Goal: Task Accomplishment & Management: Manage account settings

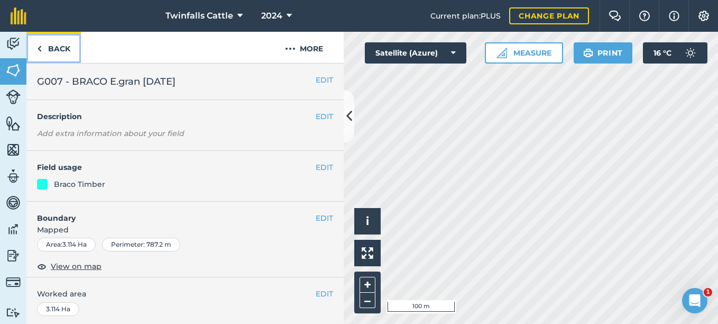
click at [43, 47] on link "Back" at bounding box center [53, 47] width 54 height 31
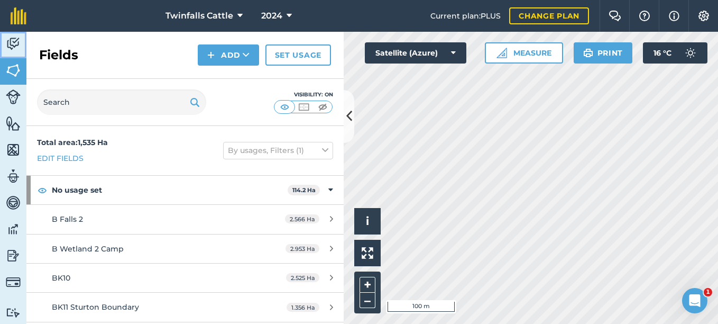
click at [21, 44] on link "Activity" at bounding box center [13, 45] width 26 height 26
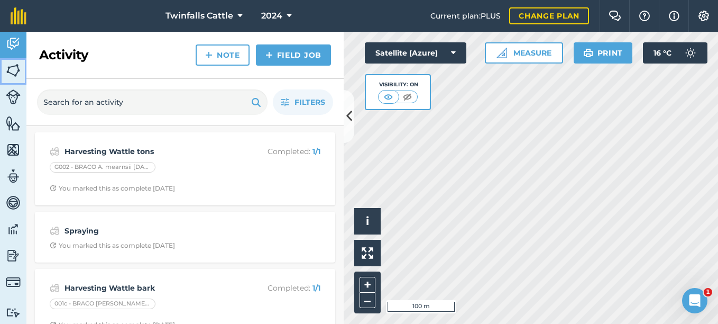
click at [15, 71] on img at bounding box center [13, 70] width 15 height 16
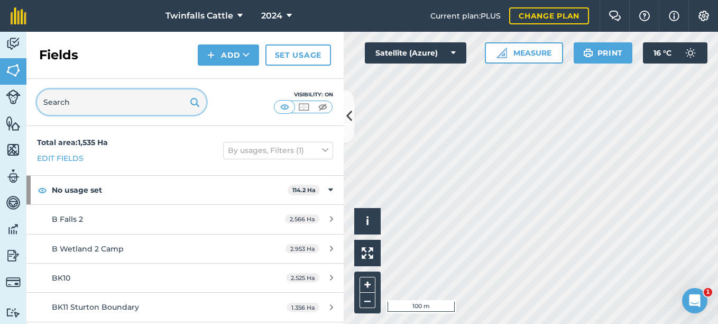
click at [90, 99] on input "text" at bounding box center [121, 101] width 169 height 25
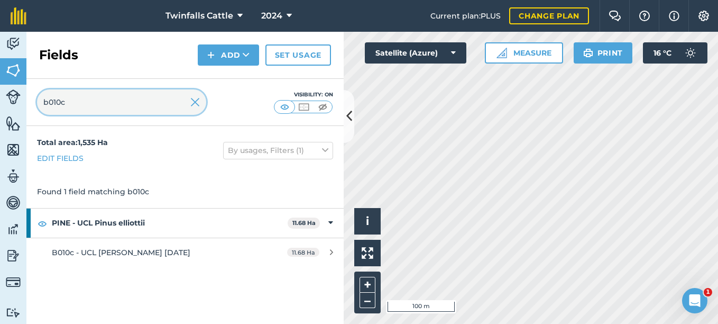
type input "b010c"
click at [353, 118] on button at bounding box center [349, 116] width 11 height 53
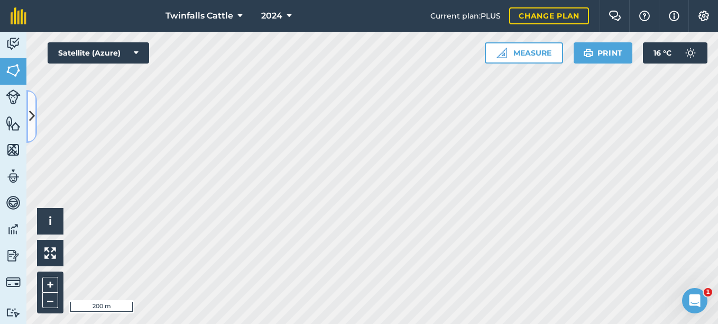
click at [32, 118] on icon at bounding box center [32, 116] width 6 height 19
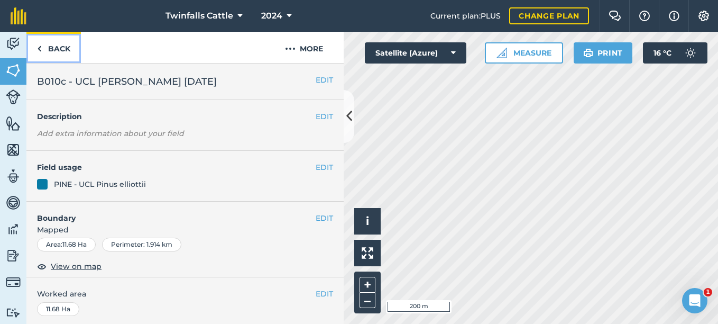
click at [44, 49] on link "Back" at bounding box center [53, 47] width 54 height 31
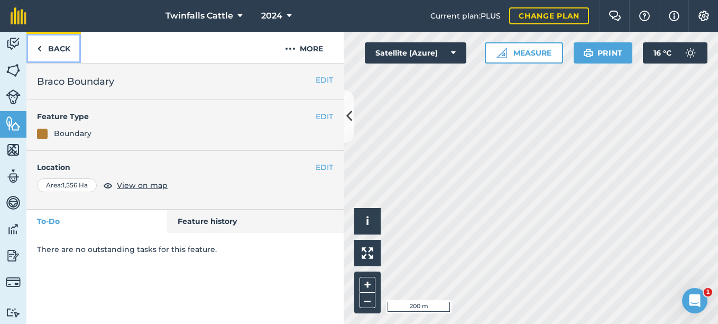
click at [44, 49] on link "Back" at bounding box center [53, 47] width 54 height 31
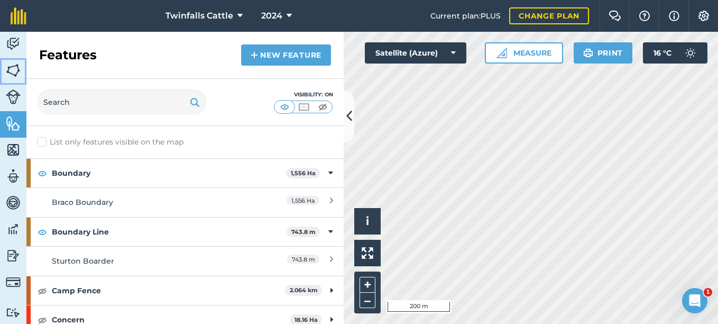
click at [17, 74] on img at bounding box center [13, 70] width 15 height 16
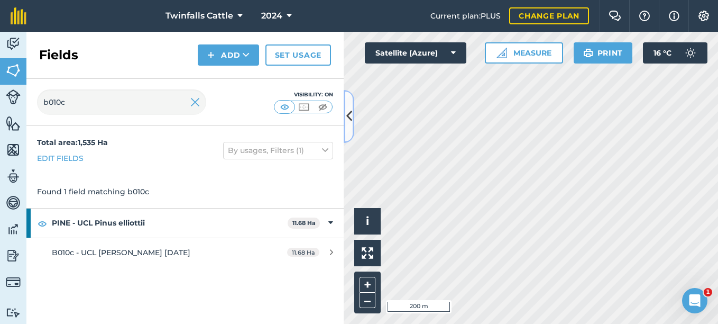
click at [351, 119] on icon at bounding box center [349, 116] width 6 height 19
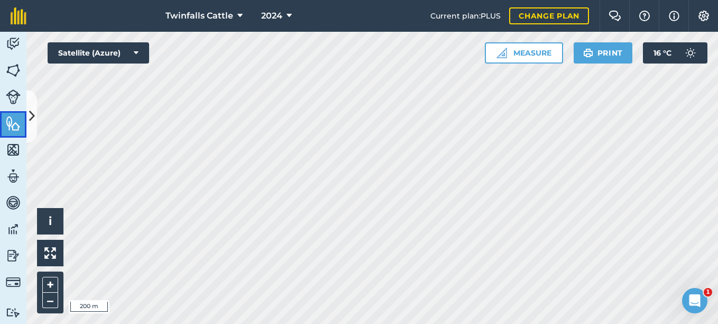
click at [17, 125] on img at bounding box center [13, 123] width 15 height 16
click at [33, 118] on icon at bounding box center [32, 116] width 6 height 19
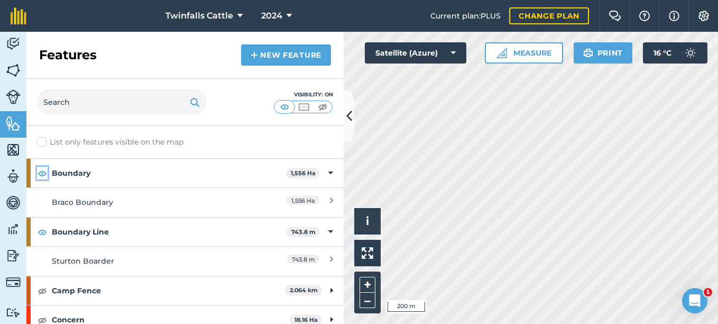
click at [42, 174] on img at bounding box center [43, 173] width 10 height 13
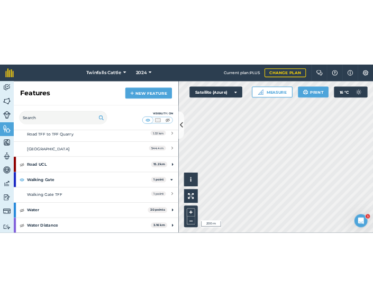
scroll to position [472, 0]
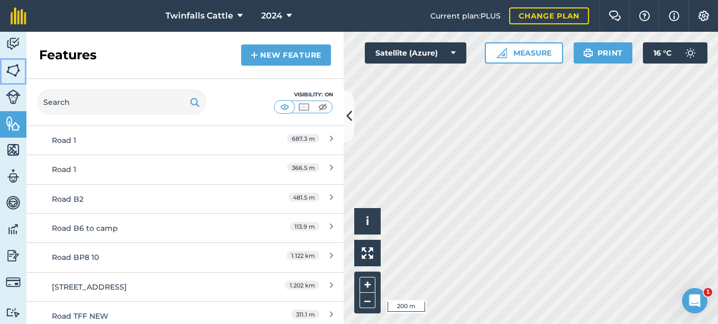
click at [13, 74] on img at bounding box center [13, 70] width 15 height 16
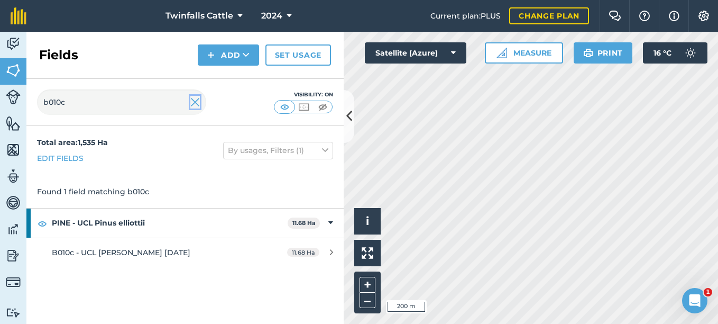
click at [195, 103] on img at bounding box center [195, 102] width 10 height 13
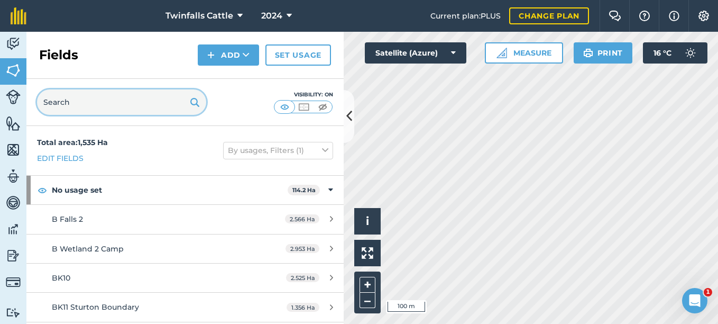
click at [85, 101] on input "text" at bounding box center [121, 101] width 169 height 25
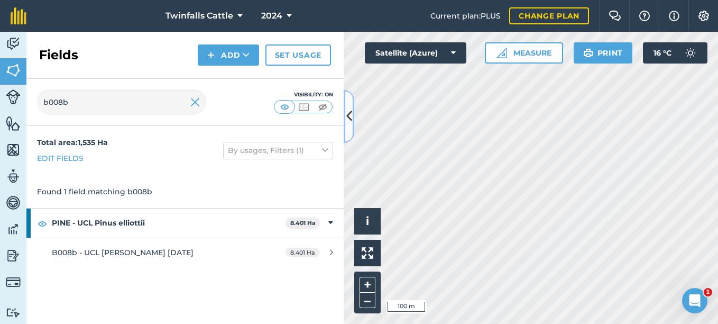
click at [347, 117] on icon at bounding box center [349, 116] width 6 height 19
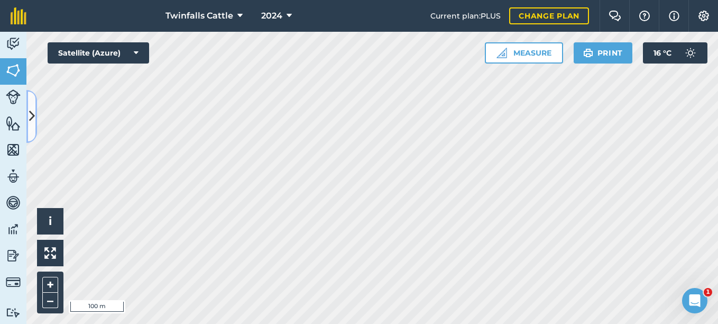
click at [32, 116] on icon at bounding box center [32, 116] width 6 height 19
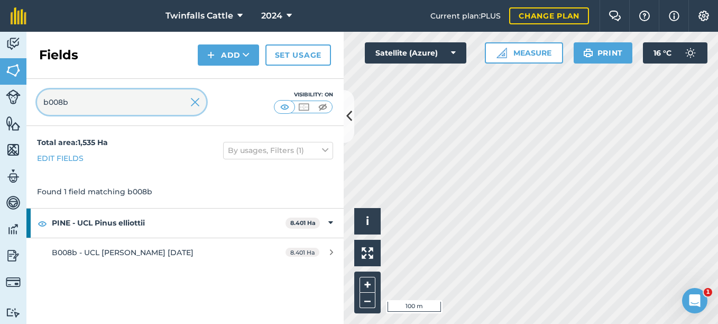
click at [85, 108] on input "b008b" at bounding box center [121, 101] width 169 height 25
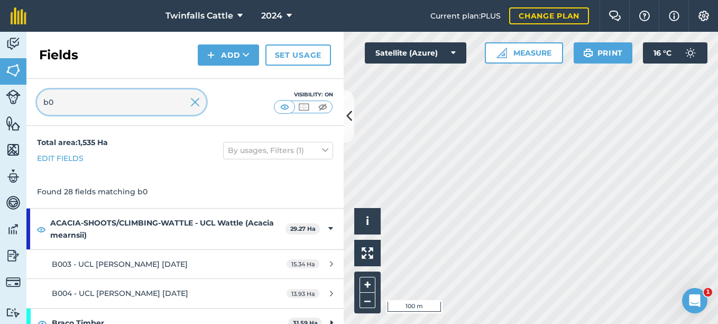
type input "b"
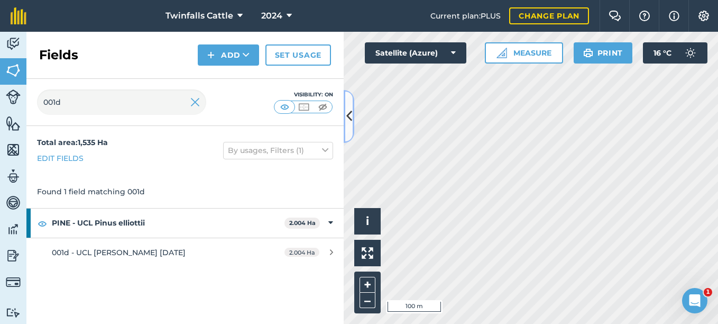
click at [351, 125] on icon at bounding box center [349, 116] width 6 height 19
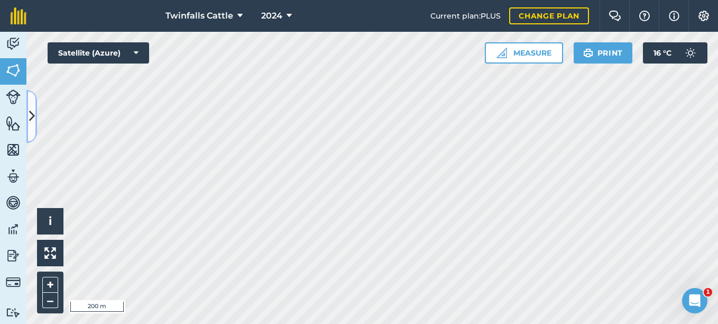
click at [29, 111] on icon at bounding box center [32, 116] width 6 height 19
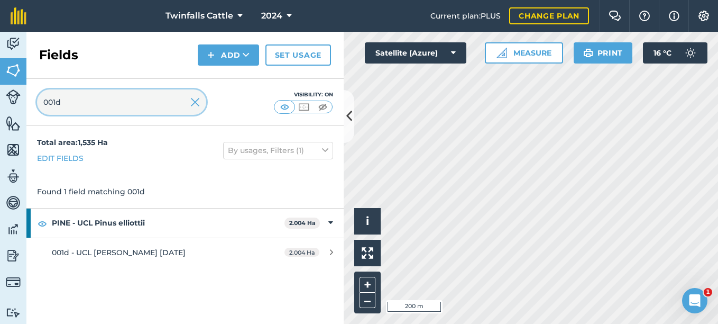
click at [69, 104] on input "001d" at bounding box center [121, 101] width 169 height 25
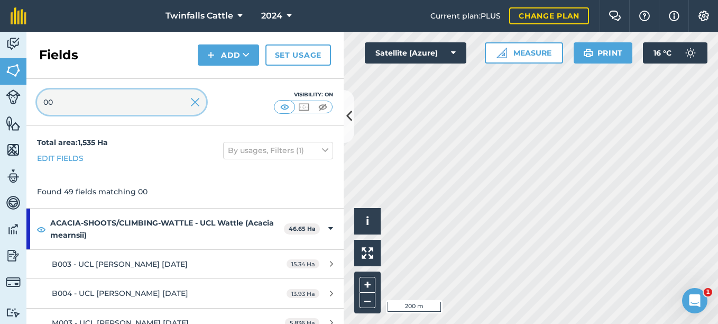
type input "0"
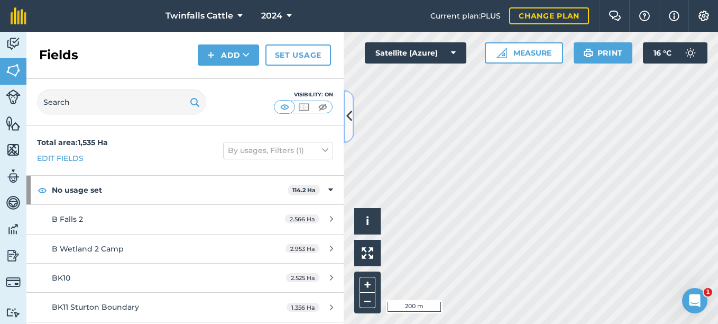
click at [346, 129] on button at bounding box center [349, 116] width 11 height 53
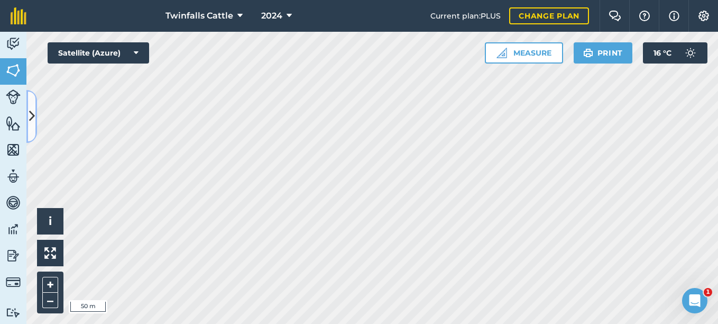
click at [31, 125] on icon at bounding box center [32, 116] width 6 height 19
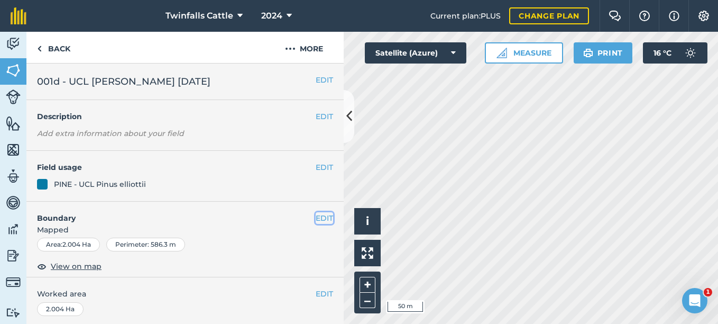
click at [319, 219] on button "EDIT" at bounding box center [324, 218] width 17 height 12
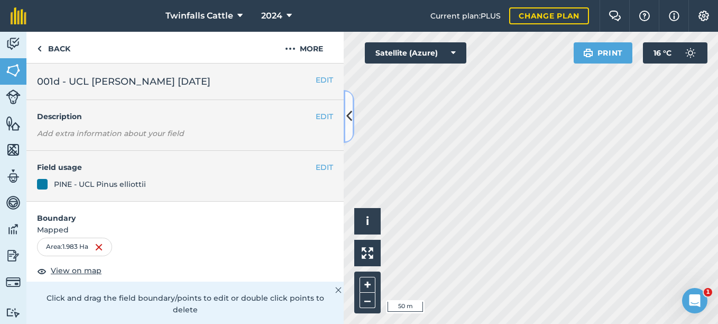
click at [349, 121] on icon at bounding box center [349, 116] width 6 height 19
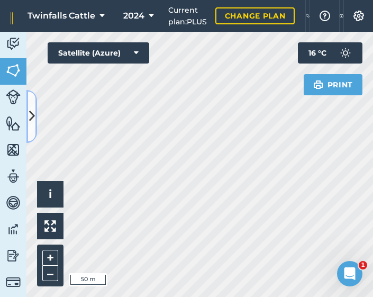
click at [32, 123] on icon at bounding box center [32, 116] width 6 height 19
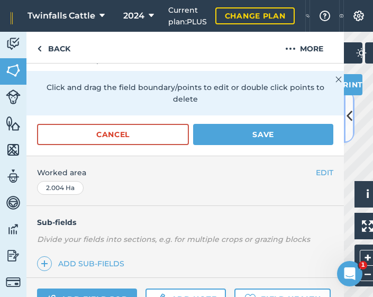
scroll to position [212, 0]
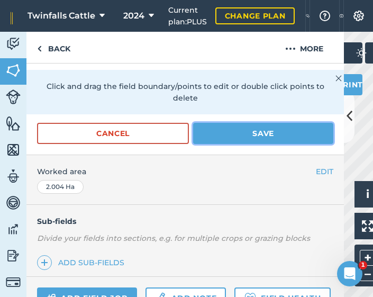
click at [232, 135] on button "Save" at bounding box center [263, 133] width 140 height 21
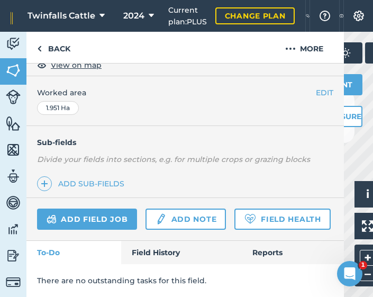
scroll to position [0, 0]
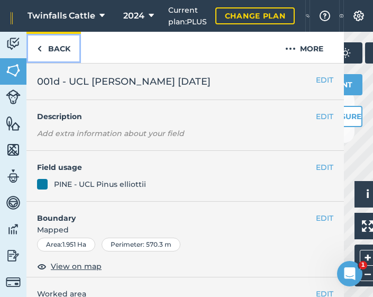
click at [42, 50] on link "Back" at bounding box center [53, 47] width 54 height 31
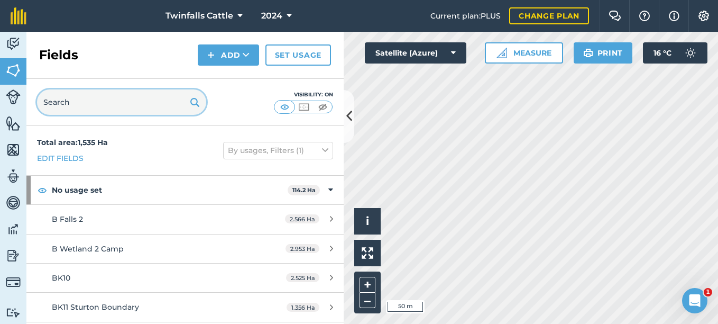
click at [107, 105] on input "text" at bounding box center [121, 101] width 169 height 25
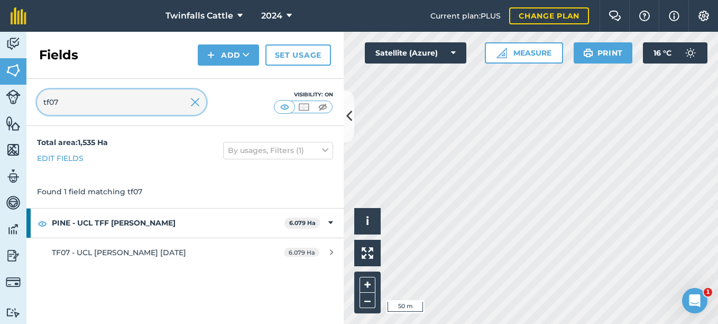
type input "tf07"
click at [351, 117] on icon at bounding box center [349, 116] width 6 height 19
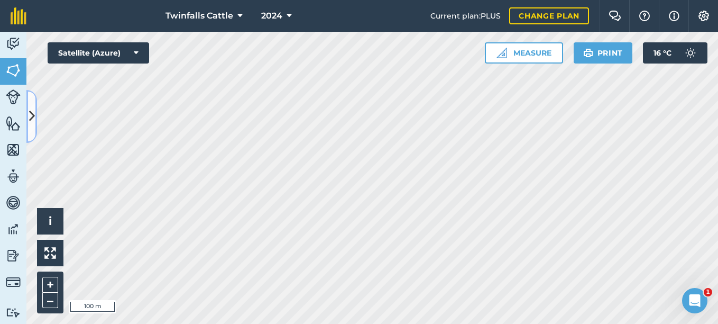
click at [31, 103] on button at bounding box center [31, 116] width 11 height 53
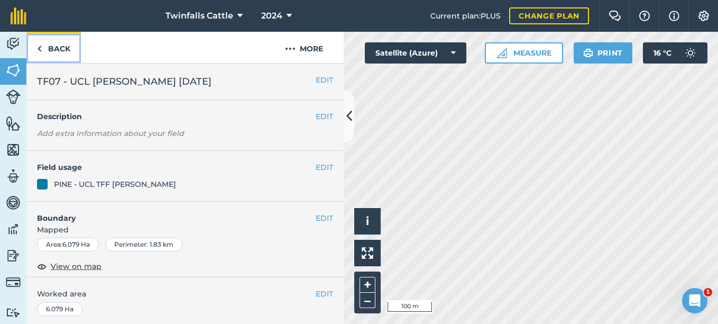
click at [58, 48] on link "Back" at bounding box center [53, 47] width 54 height 31
click at [43, 50] on link "Back" at bounding box center [53, 47] width 54 height 31
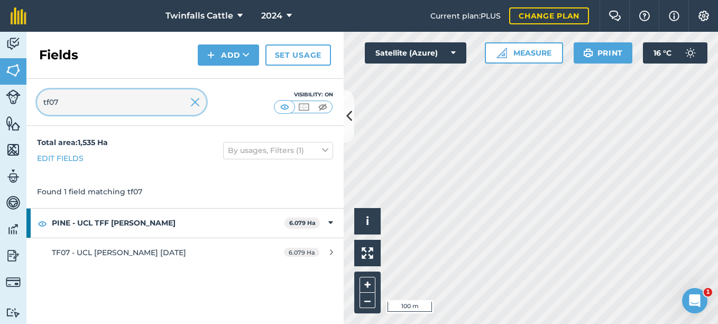
click at [79, 100] on input "tf07" at bounding box center [121, 101] width 169 height 25
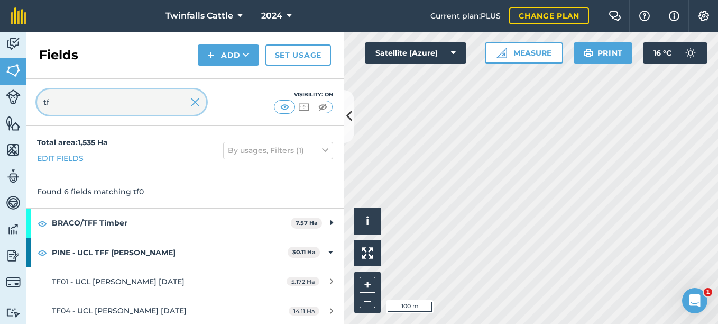
type input "t"
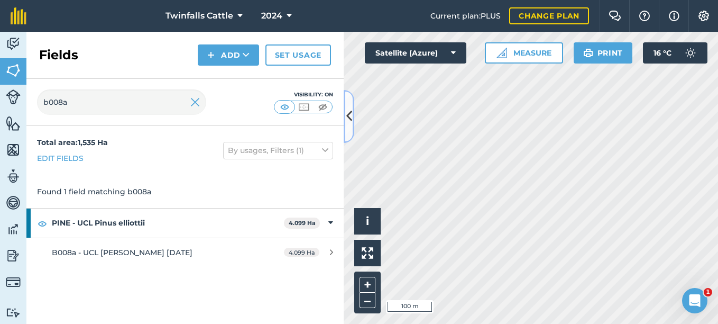
click at [350, 128] on button at bounding box center [349, 116] width 11 height 53
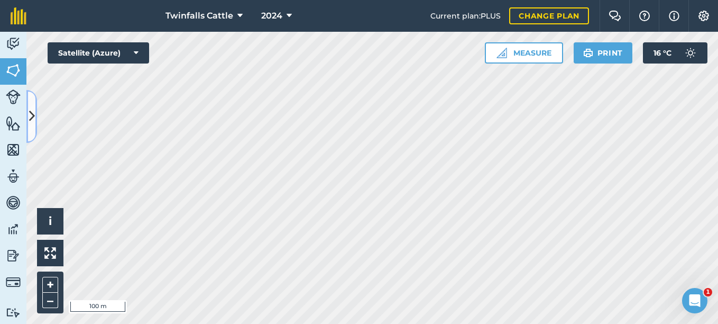
click at [29, 119] on icon at bounding box center [32, 116] width 6 height 19
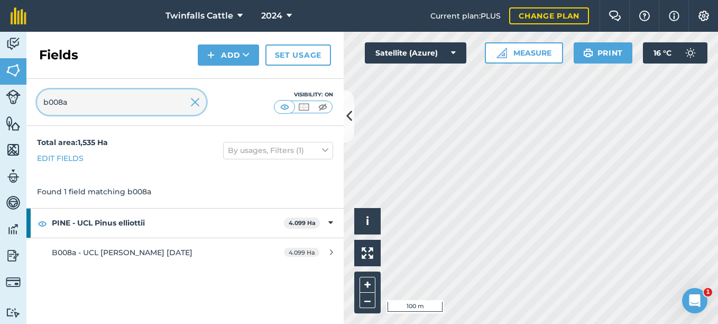
click at [74, 98] on input "b008a" at bounding box center [121, 101] width 169 height 25
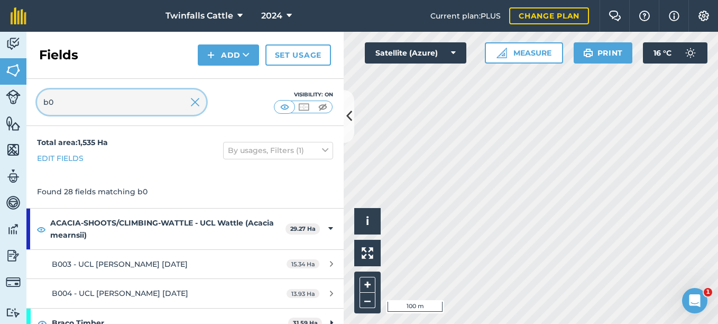
type input "b"
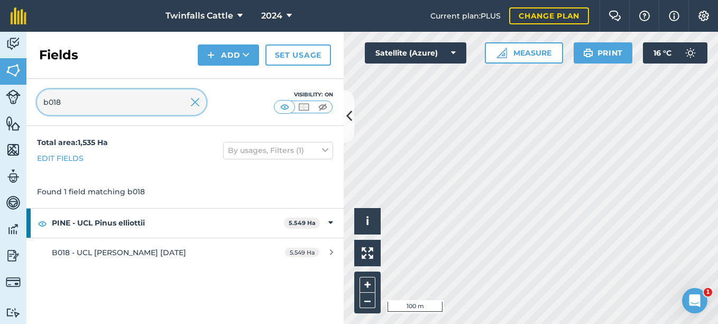
type input "b018"
click at [351, 123] on icon at bounding box center [349, 116] width 6 height 19
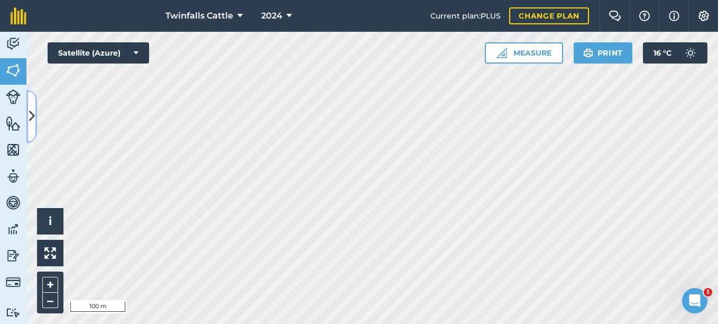
click at [30, 111] on icon at bounding box center [32, 116] width 6 height 19
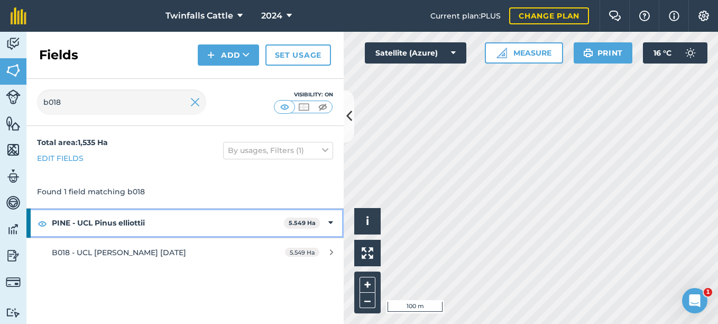
click at [328, 219] on icon at bounding box center [330, 223] width 5 height 12
click at [331, 222] on icon at bounding box center [332, 223] width 3 height 12
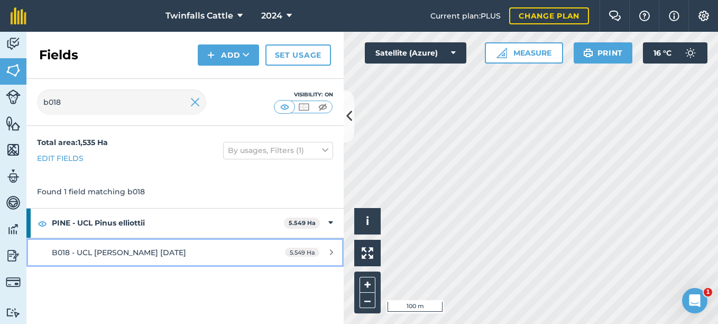
click at [167, 249] on div "B018 - UCL [PERSON_NAME] [DATE]" at bounding box center [151, 252] width 199 height 12
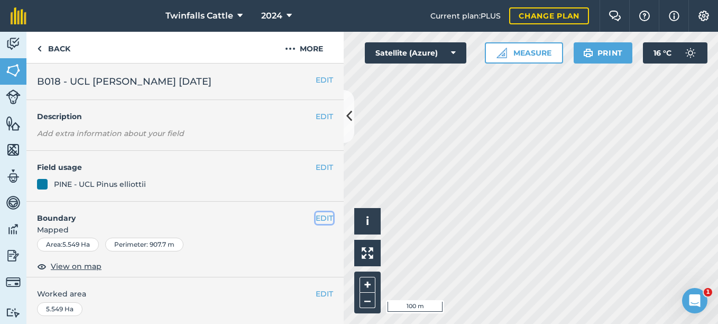
click at [316, 216] on button "EDIT" at bounding box center [324, 218] width 17 height 12
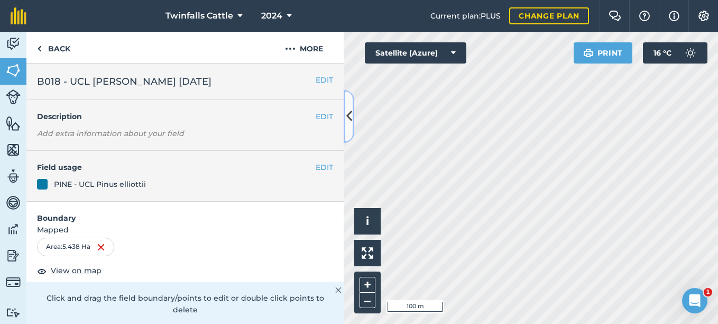
click at [347, 125] on icon at bounding box center [349, 116] width 6 height 19
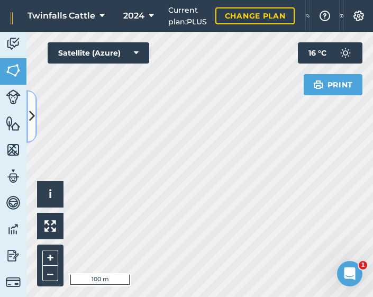
click at [32, 129] on button at bounding box center [31, 116] width 11 height 53
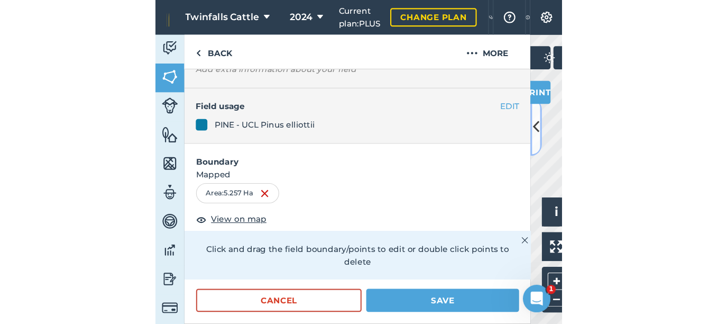
scroll to position [212, 0]
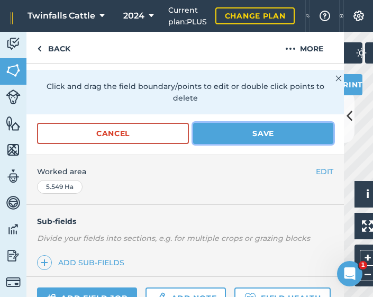
click at [256, 129] on button "Save" at bounding box center [263, 133] width 140 height 21
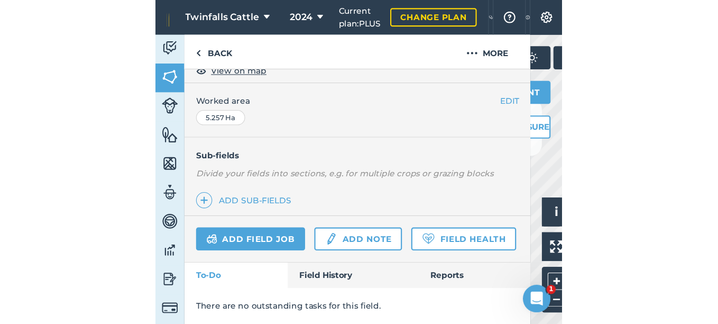
scroll to position [204, 0]
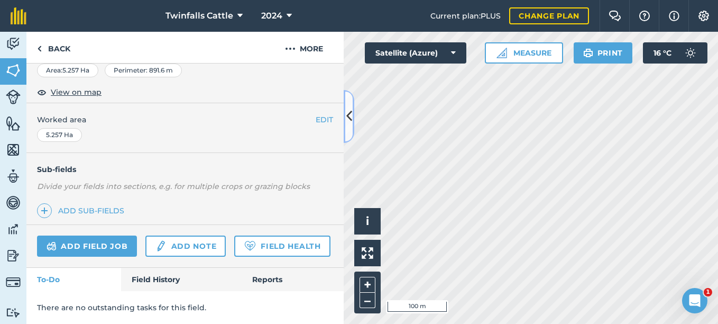
click at [352, 117] on icon at bounding box center [349, 116] width 6 height 19
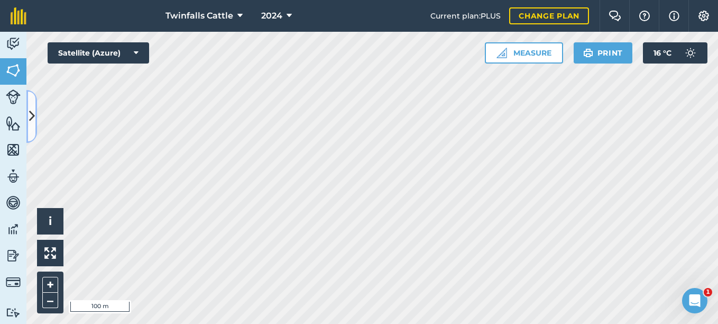
click at [30, 127] on button at bounding box center [31, 116] width 11 height 53
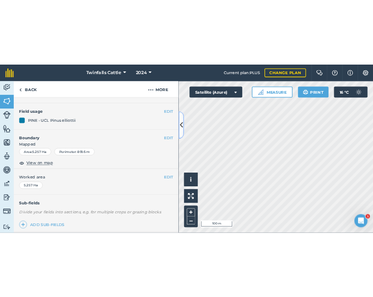
scroll to position [0, 0]
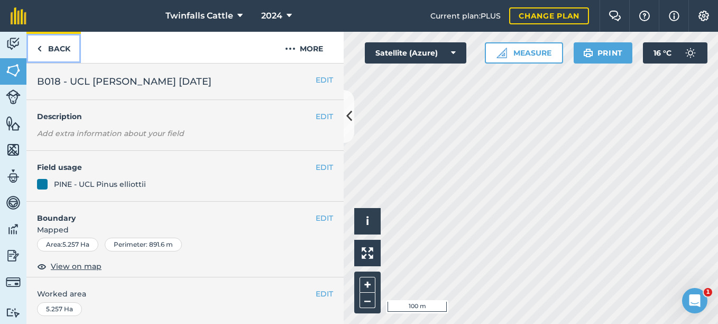
click at [43, 50] on link "Back" at bounding box center [53, 47] width 54 height 31
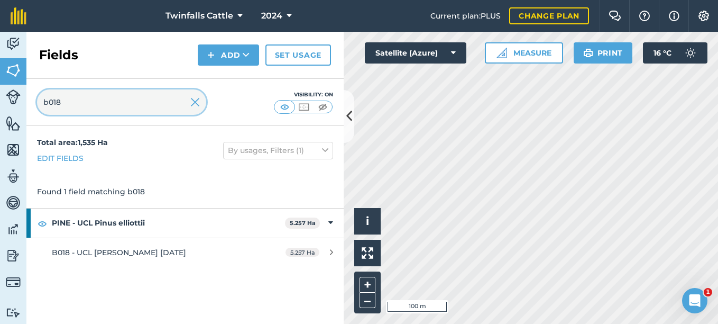
drag, startPoint x: 74, startPoint y: 104, endPoint x: 10, endPoint y: 101, distance: 64.1
click at [10, 101] on div "Activity Fields Livestock Features Maps Team Vehicles Data Reporting Billing Tu…" at bounding box center [359, 178] width 718 height 292
type input "b014"
click at [346, 132] on button at bounding box center [349, 116] width 11 height 53
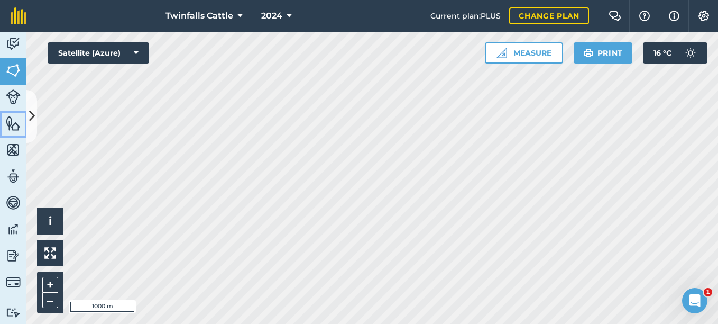
click at [28, 124] on div "Activity Fields Livestock Features Maps Team Vehicles Data Reporting Billing Tu…" at bounding box center [359, 178] width 718 height 292
click at [32, 123] on icon at bounding box center [32, 116] width 6 height 19
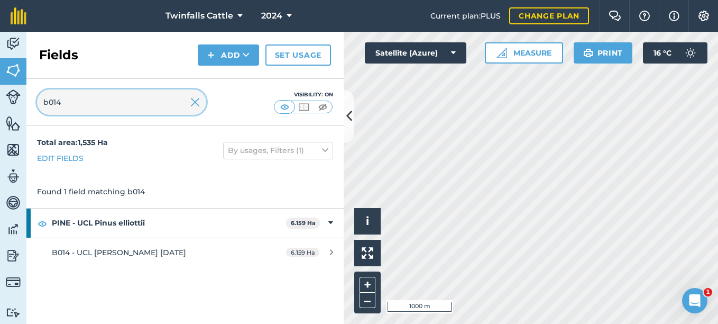
drag, startPoint x: 64, startPoint y: 102, endPoint x: -2, endPoint y: 102, distance: 66.1
click at [0, 102] on html "Twinfalls Cattle 2024 Current plan : PLUS Change plan Farm Chat Help Info Setti…" at bounding box center [359, 162] width 718 height 324
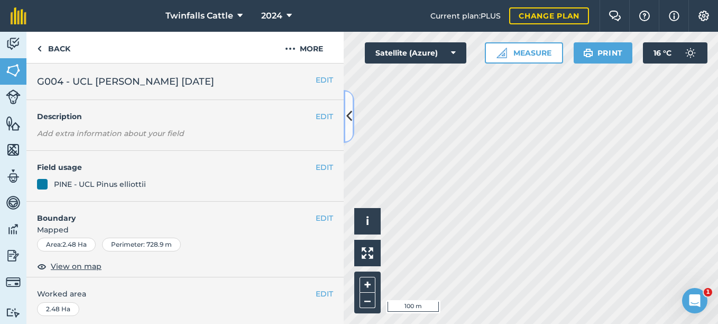
click at [353, 126] on button at bounding box center [349, 116] width 11 height 53
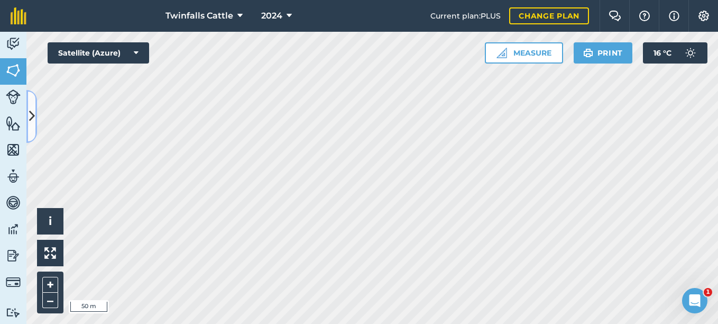
click at [34, 117] on icon at bounding box center [32, 116] width 6 height 19
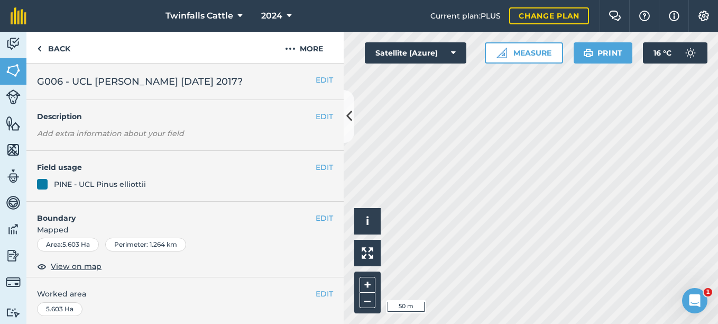
click at [309, 210] on div "EDIT Boundary Mapped Area : 5.603 Ha Perimeter : 1.264 km View on map" at bounding box center [184, 239] width 317 height 76
click at [317, 220] on button "EDIT" at bounding box center [324, 218] width 17 height 12
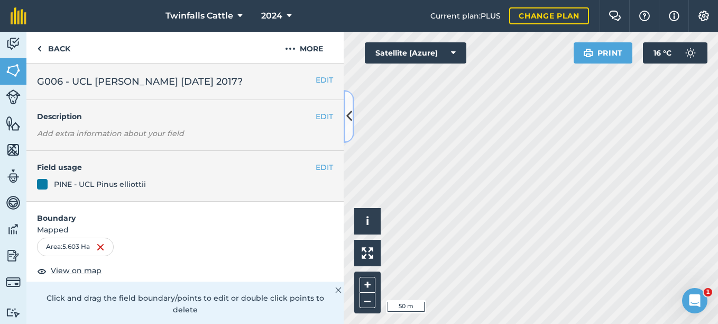
click at [349, 125] on icon at bounding box center [349, 116] width 6 height 19
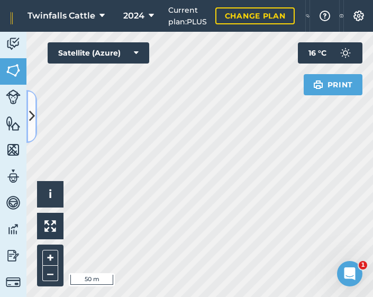
click at [32, 123] on icon at bounding box center [32, 116] width 6 height 19
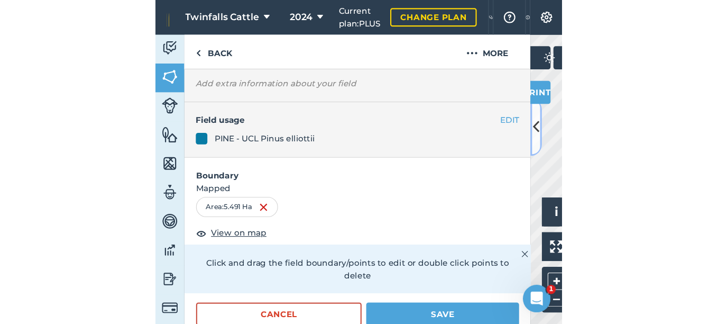
scroll to position [212, 0]
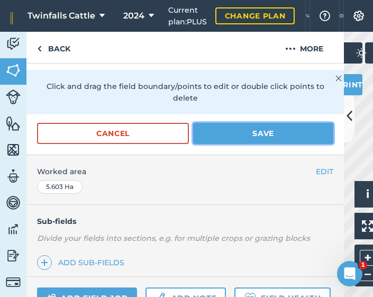
click at [213, 134] on button "Save" at bounding box center [263, 133] width 140 height 21
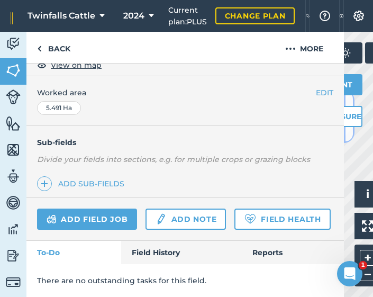
click at [347, 130] on button at bounding box center [349, 116] width 11 height 53
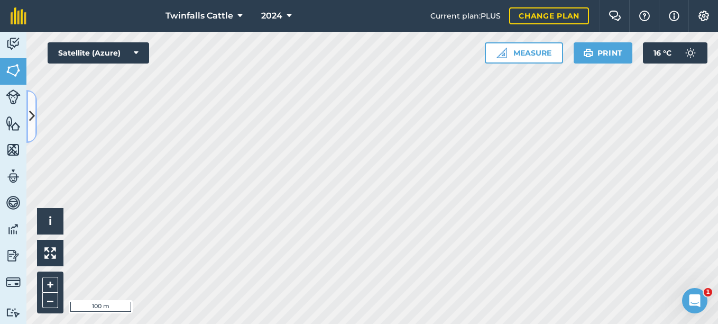
click at [32, 131] on button at bounding box center [31, 116] width 11 height 53
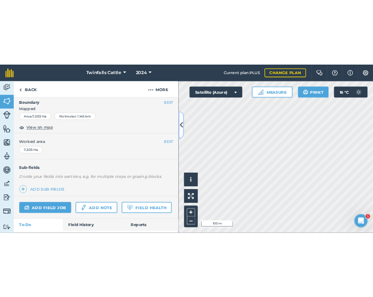
scroll to position [98, 0]
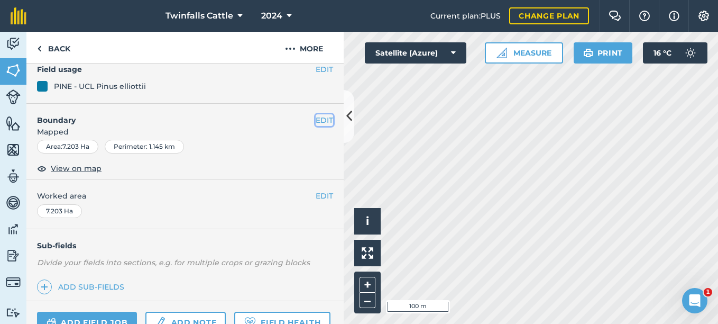
click at [316, 118] on button "EDIT" at bounding box center [324, 120] width 17 height 12
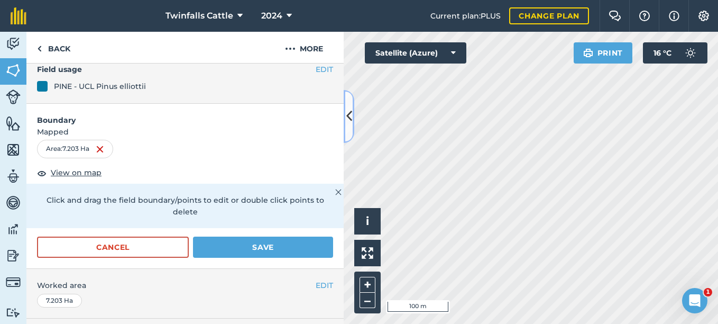
click at [349, 118] on icon at bounding box center [349, 116] width 6 height 19
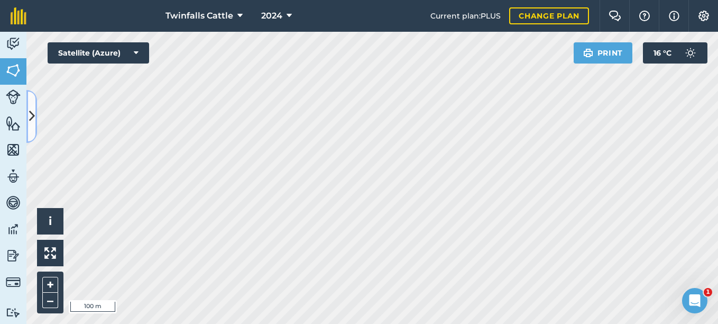
click at [30, 130] on button at bounding box center [31, 116] width 11 height 53
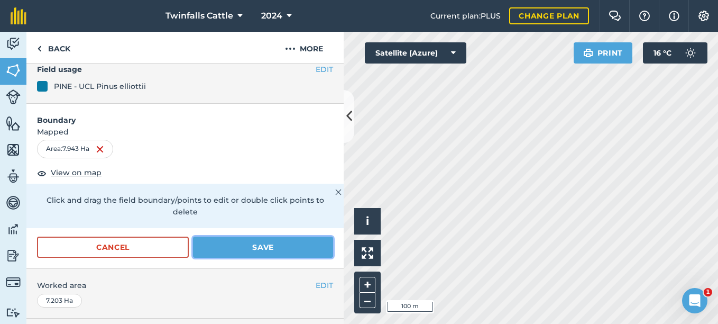
click at [248, 246] on button "Save" at bounding box center [263, 246] width 140 height 21
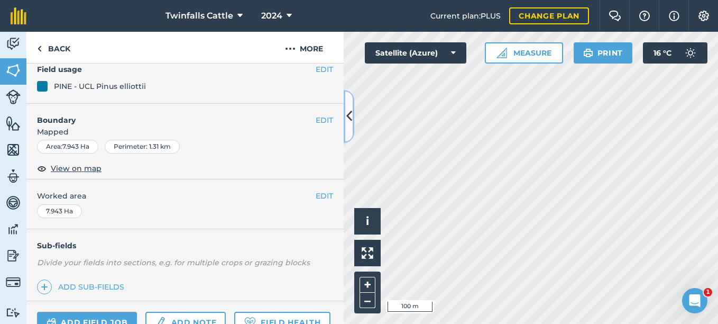
click at [350, 124] on icon at bounding box center [349, 116] width 6 height 19
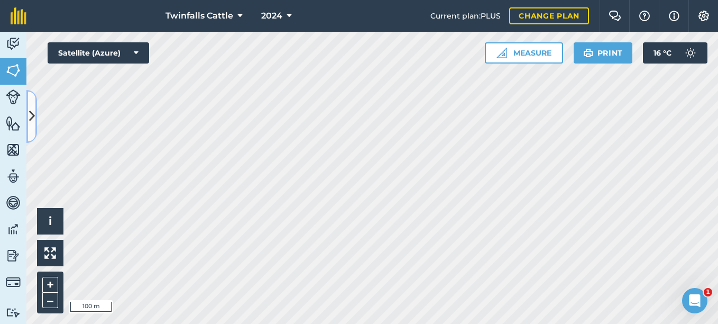
click at [32, 121] on icon at bounding box center [32, 116] width 6 height 19
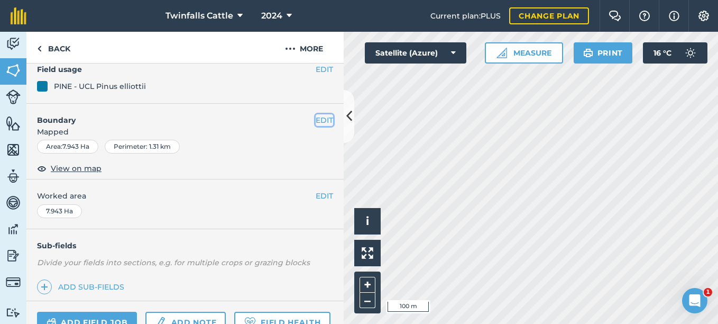
click at [316, 120] on button "EDIT" at bounding box center [324, 120] width 17 height 12
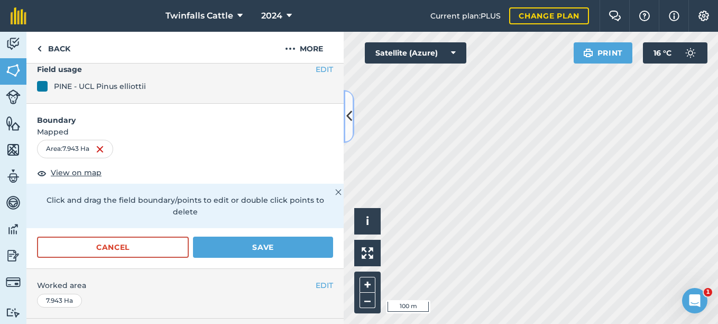
click at [349, 109] on icon at bounding box center [349, 116] width 6 height 19
